Goal: Complete application form: Complete application form

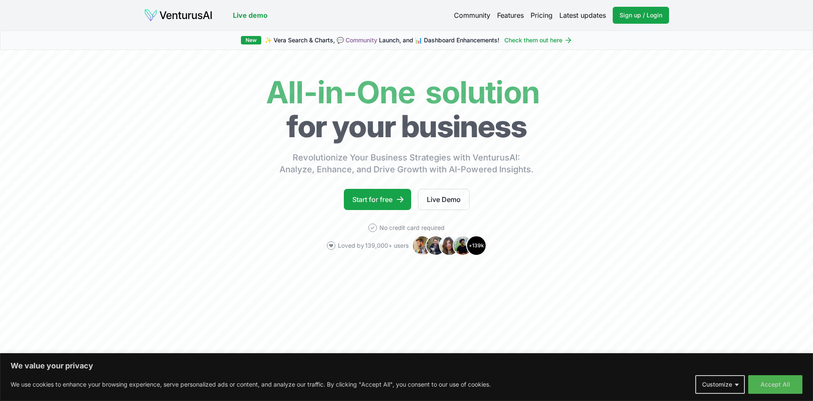
click at [771, 389] on body "We value your privacy We use cookies to enhance your browsing experience, serve…" at bounding box center [406, 200] width 813 height 401
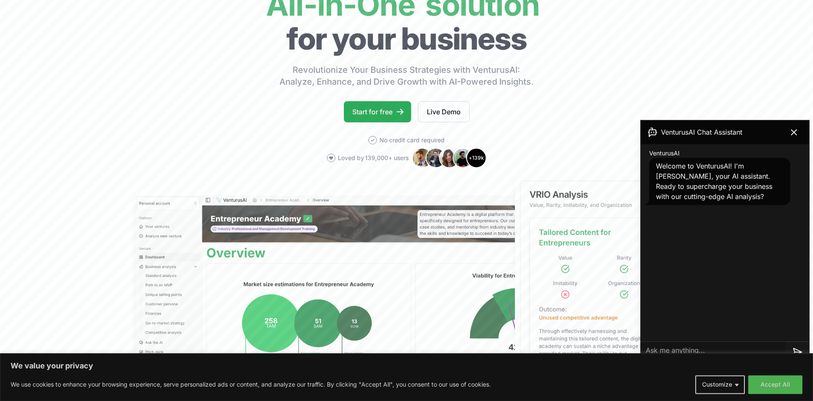
scroll to position [173, 0]
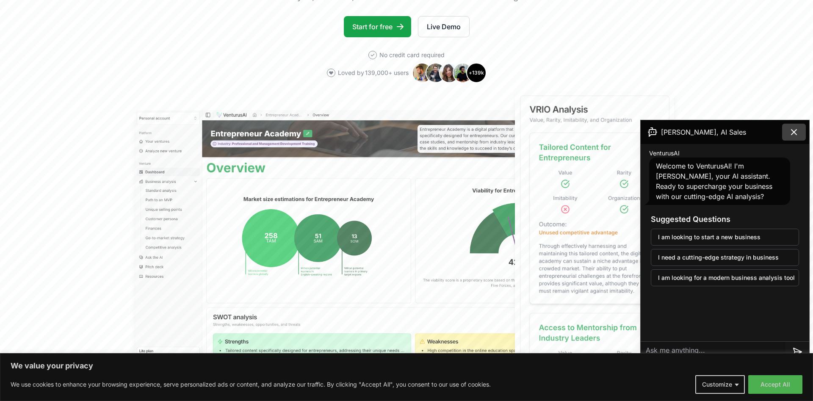
click at [796, 125] on button at bounding box center [794, 132] width 24 height 17
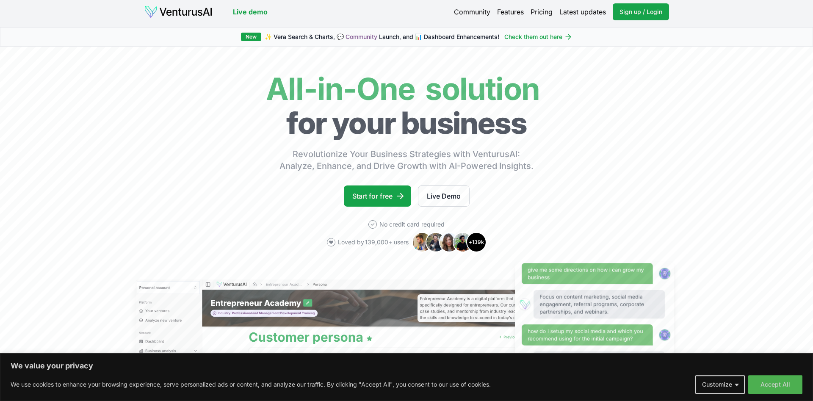
scroll to position [0, 0]
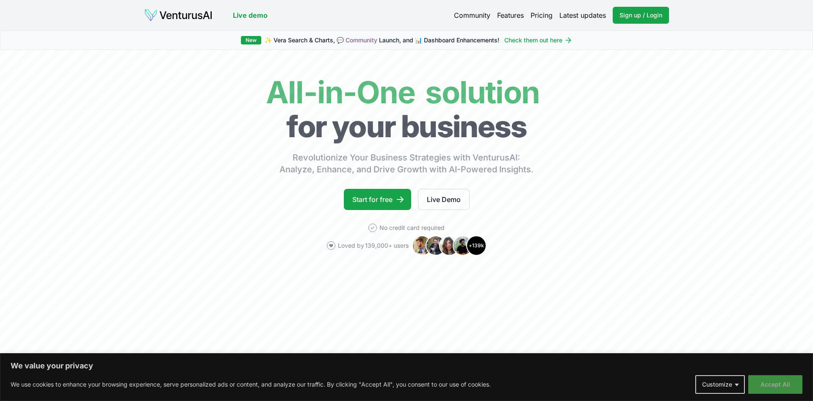
click at [775, 384] on button "Accept All" at bounding box center [775, 384] width 54 height 19
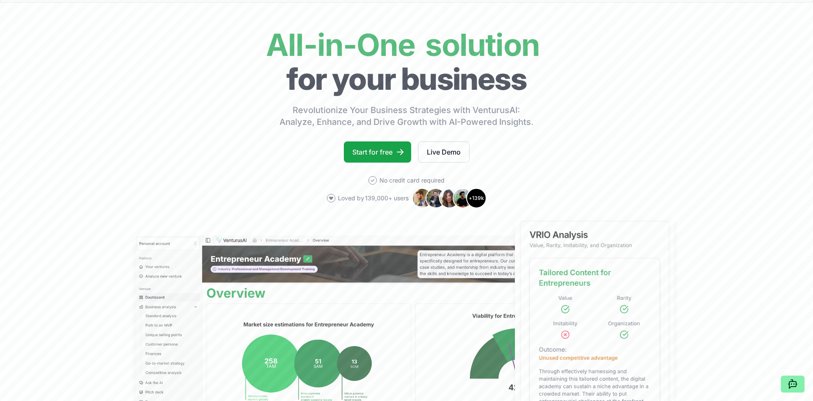
scroll to position [86, 0]
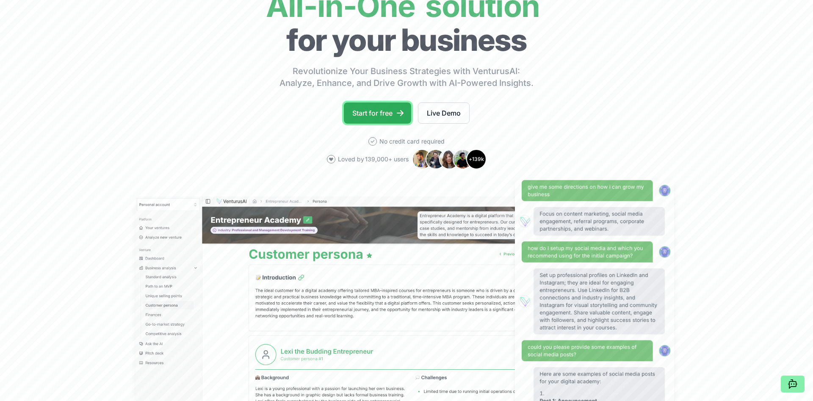
click at [373, 113] on link "Start for free" at bounding box center [377, 112] width 67 height 21
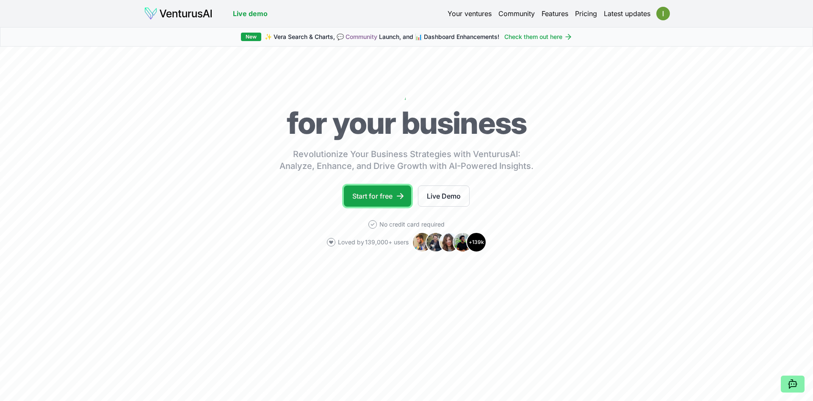
click at [391, 198] on link "Start for free" at bounding box center [377, 195] width 67 height 21
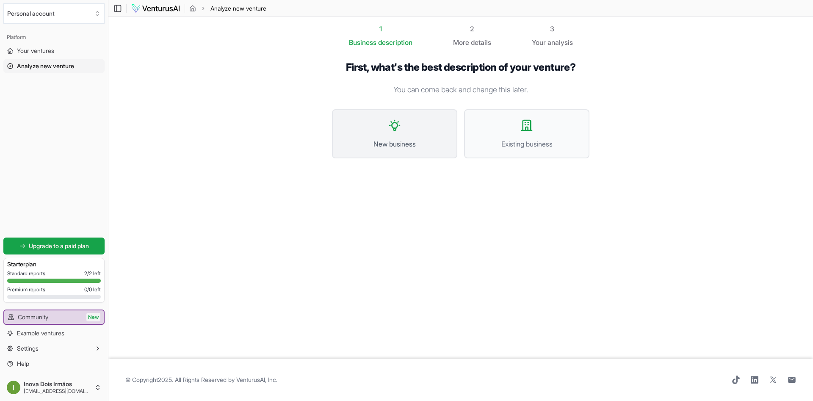
click at [409, 123] on button "New business" at bounding box center [394, 133] width 125 height 49
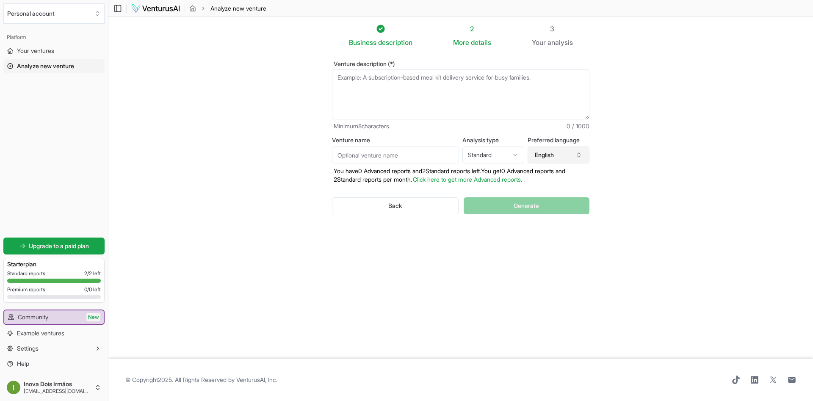
click at [569, 154] on button "English" at bounding box center [559, 154] width 62 height 17
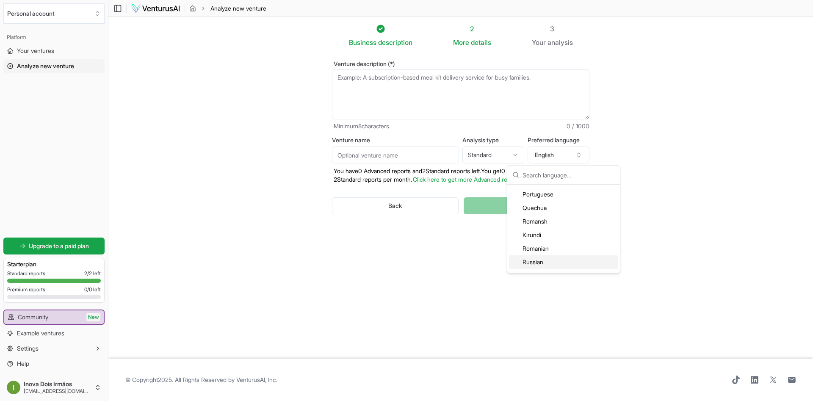
scroll to position [1727, 0]
click at [550, 216] on div "Portuguese" at bounding box center [563, 214] width 109 height 14
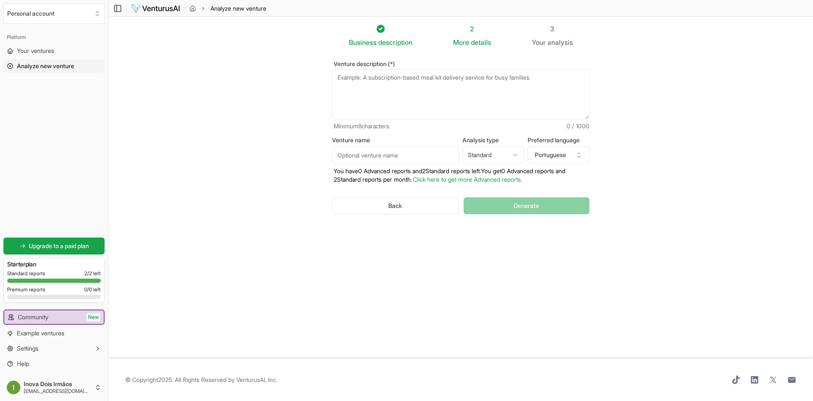
click at [665, 181] on section "Business description 2 More details 3 Your analysis Venture description (*) Min…" at bounding box center [460, 188] width 705 height 342
click at [481, 153] on html "We value your privacy We use cookies to enhance your browsing experience, serve…" at bounding box center [406, 200] width 813 height 401
click at [395, 80] on textarea "Venture description (*)" at bounding box center [460, 94] width 257 height 50
click at [401, 96] on textarea "Venture description (*)" at bounding box center [460, 94] width 257 height 50
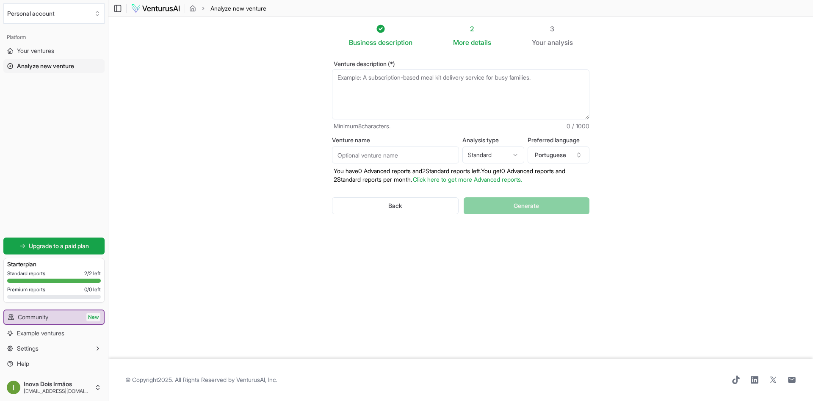
click at [558, 80] on textarea "Venture description (*)" at bounding box center [460, 94] width 257 height 50
drag, startPoint x: 560, startPoint y: 76, endPoint x: 355, endPoint y: 80, distance: 204.5
click at [357, 80] on textarea "Venture description (*)" at bounding box center [460, 94] width 257 height 50
